Goal: Find contact information: Find contact information

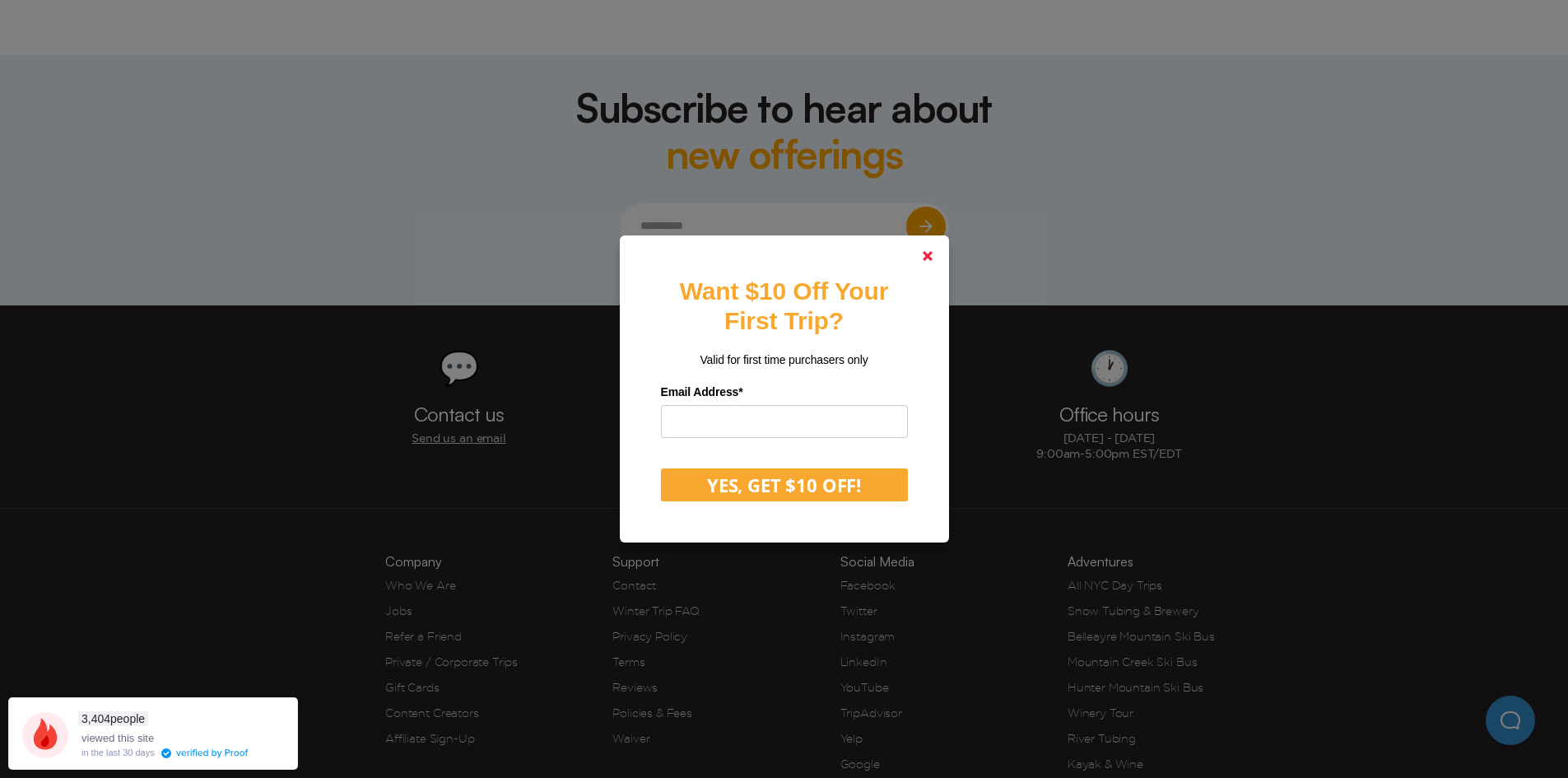
click at [932, 260] on polygon at bounding box center [927, 256] width 10 height 10
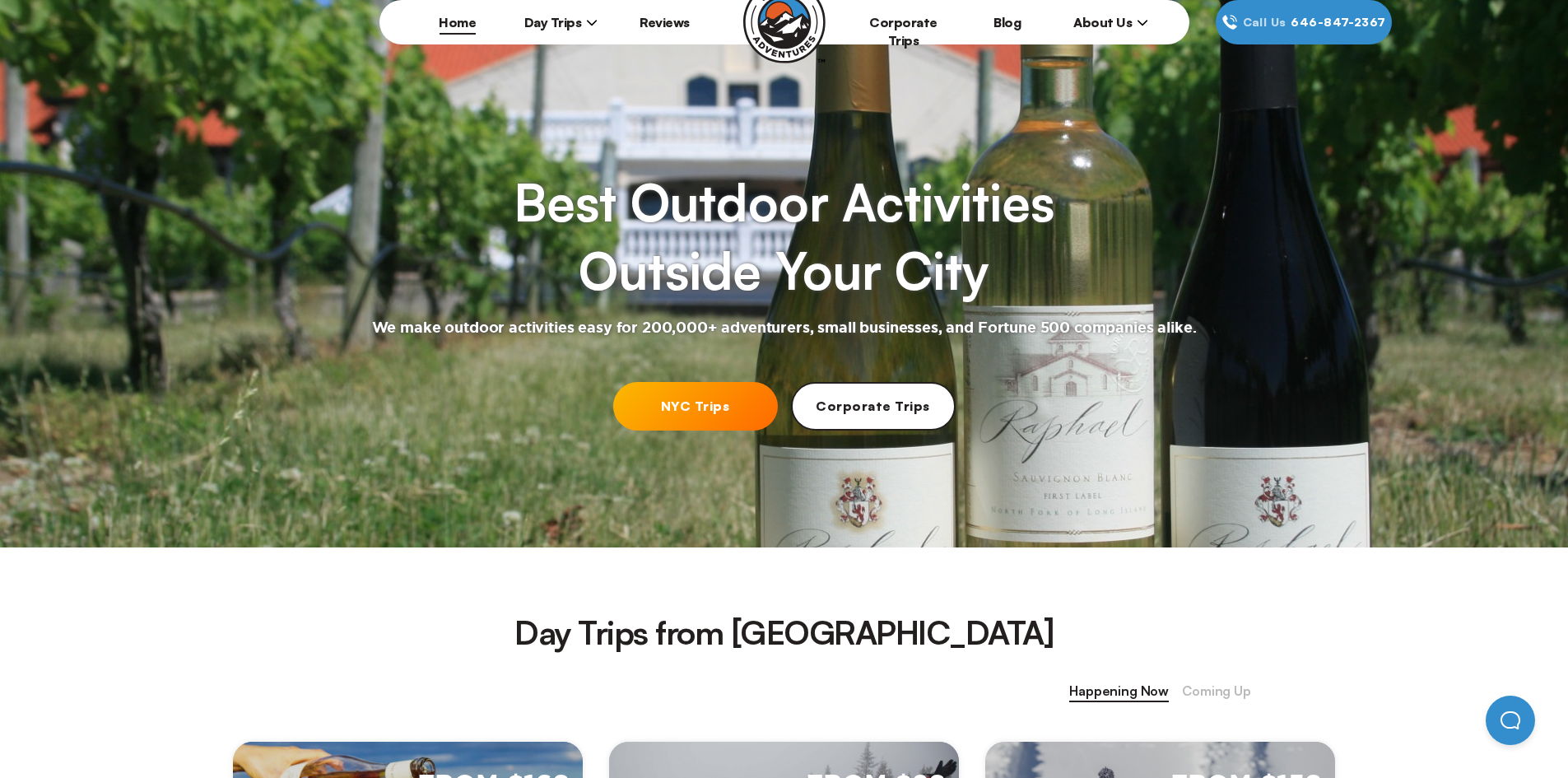
scroll to position [73, 0]
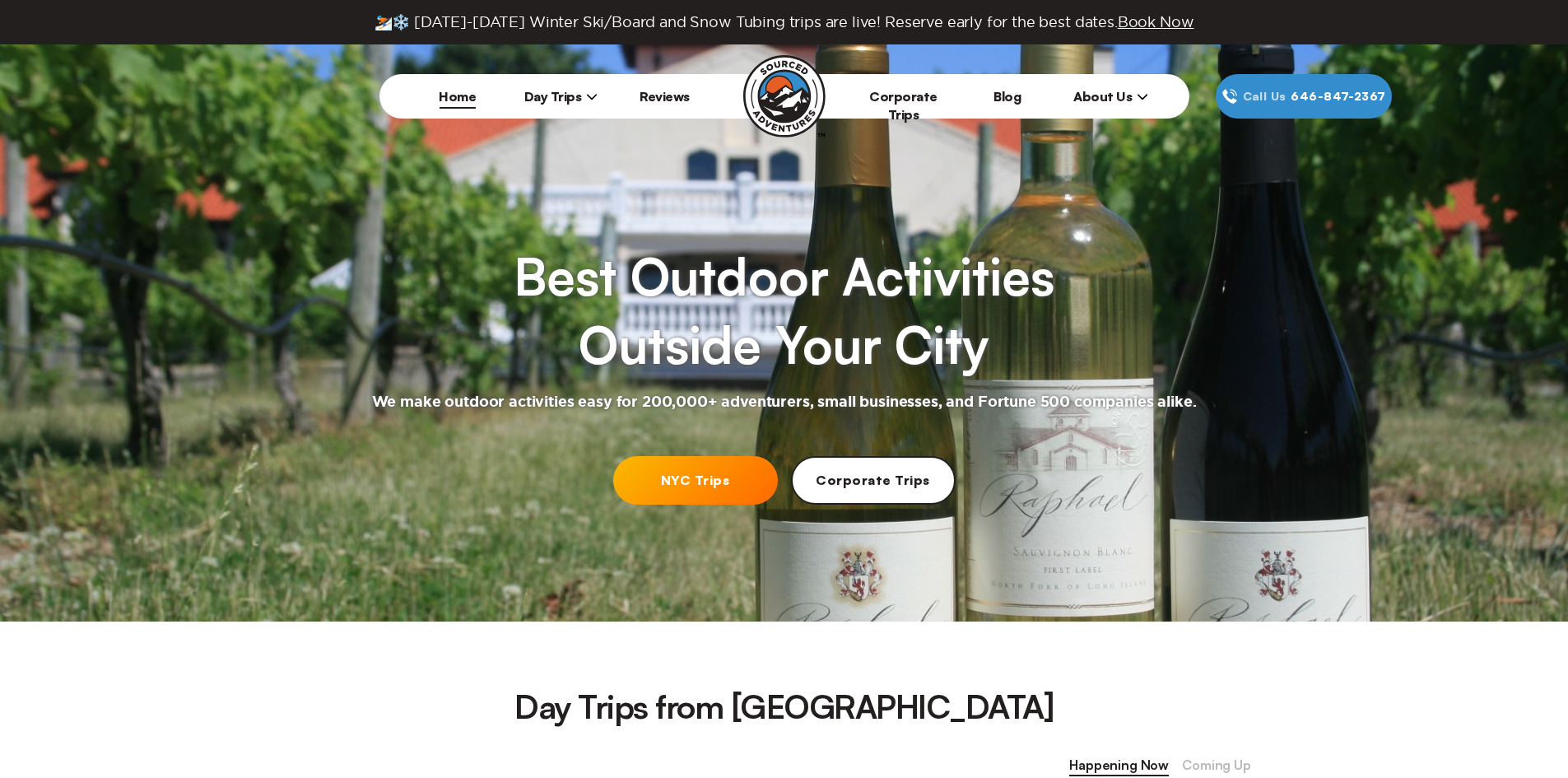
click at [1143, 102] on span "About Us" at bounding box center [1110, 97] width 75 height 17
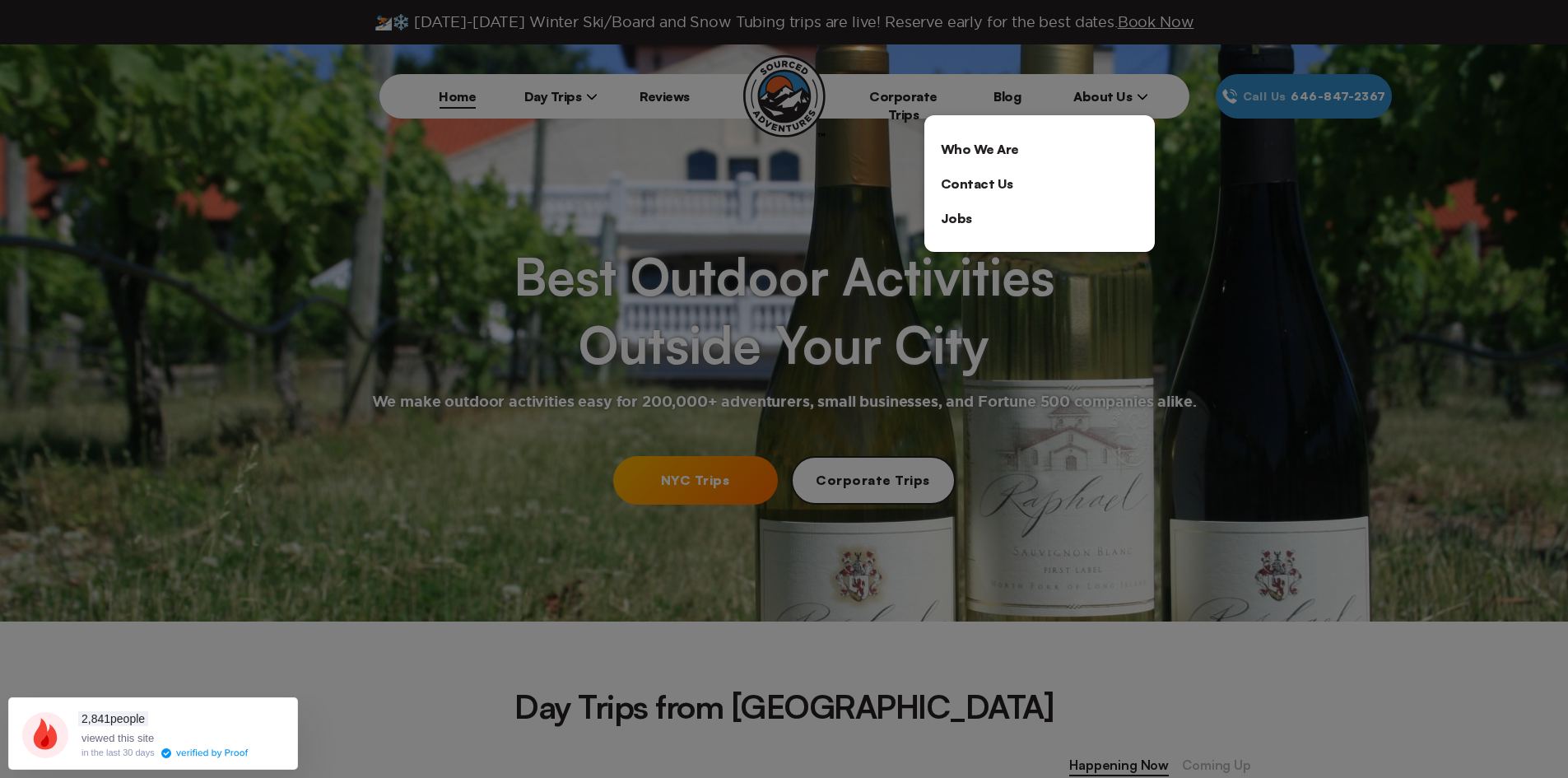
click at [1010, 176] on link "Contact Us" at bounding box center [1039, 183] width 230 height 34
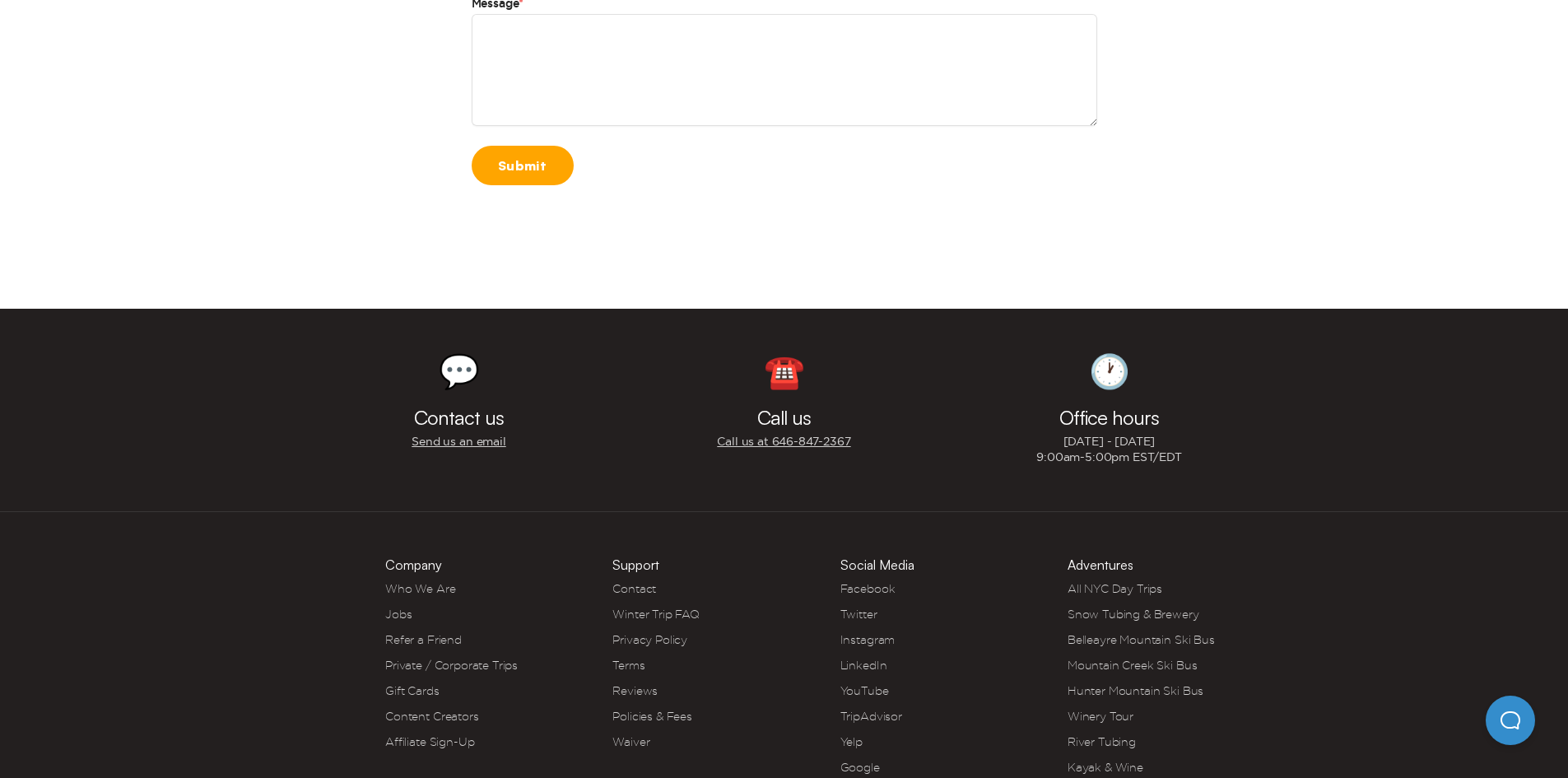
scroll to position [711, 0]
